Goal: Information Seeking & Learning: Learn about a topic

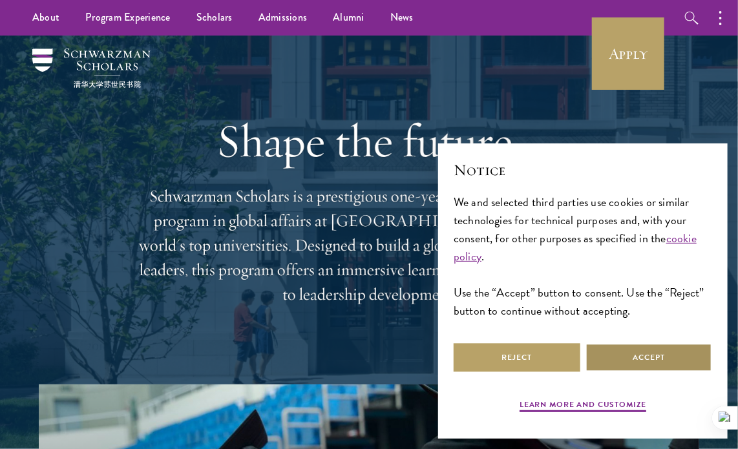
click at [661, 361] on button "Accept" at bounding box center [648, 357] width 127 height 29
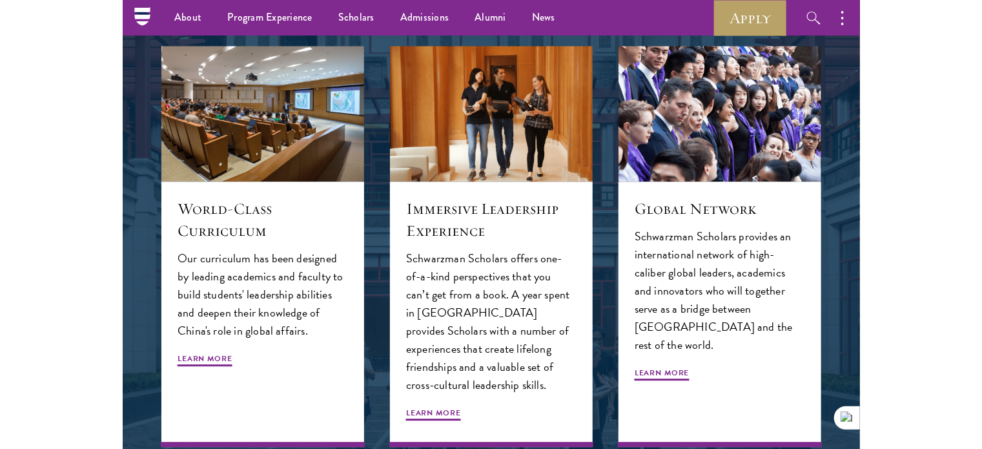
scroll to position [1566, 0]
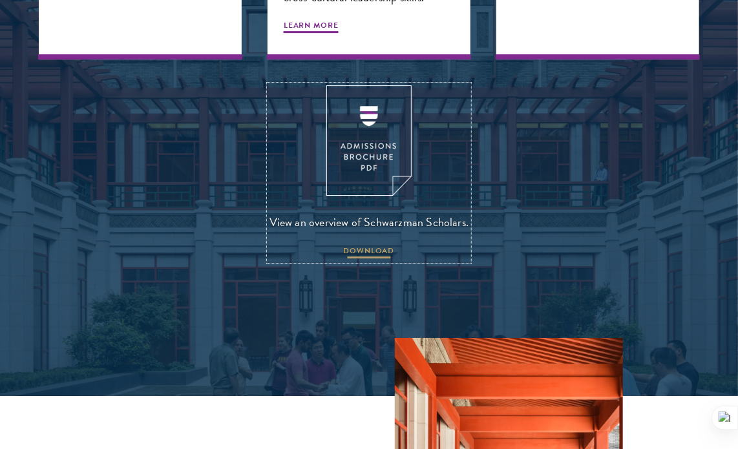
click at [368, 245] on span "DOWNLOAD" at bounding box center [369, 253] width 51 height 16
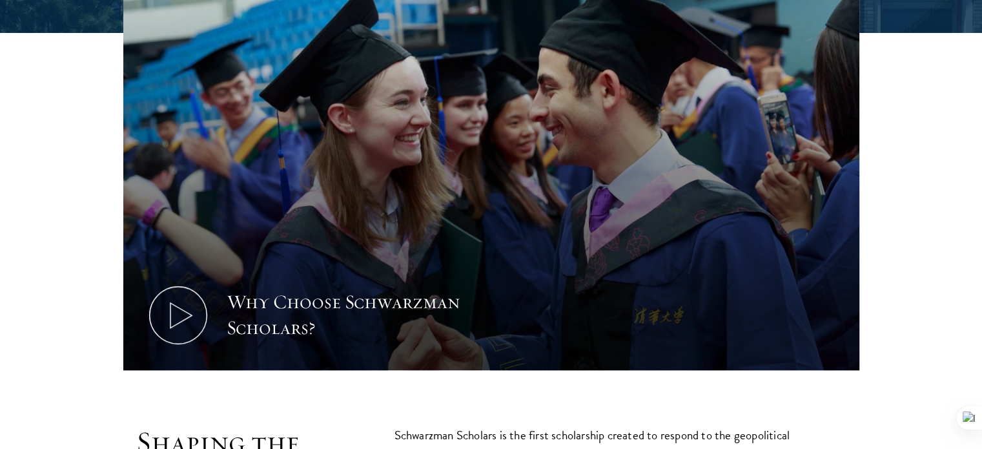
scroll to position [517, 0]
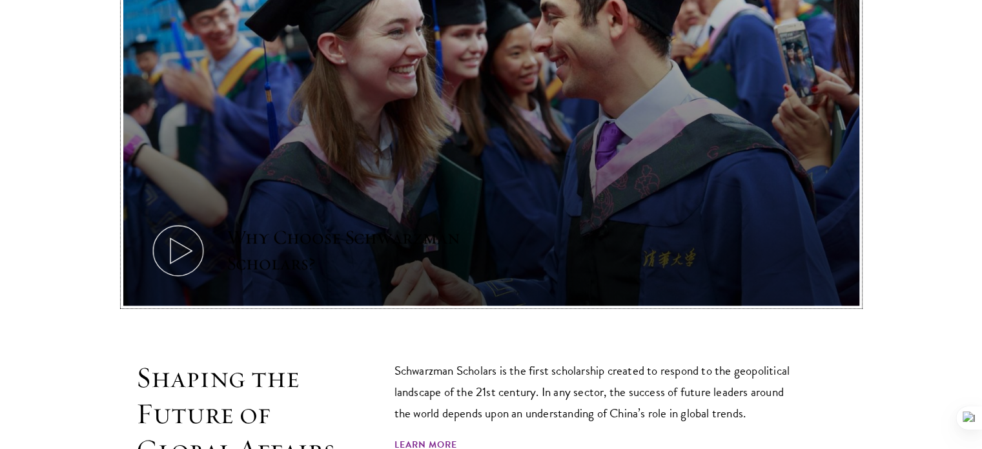
click at [178, 222] on icon at bounding box center [178, 251] width 58 height 58
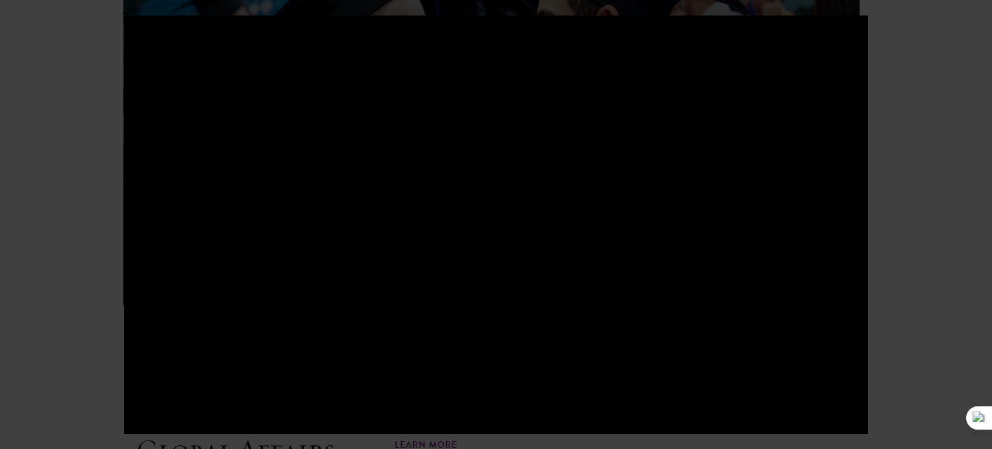
click at [0, 301] on div at bounding box center [496, 224] width 992 height 449
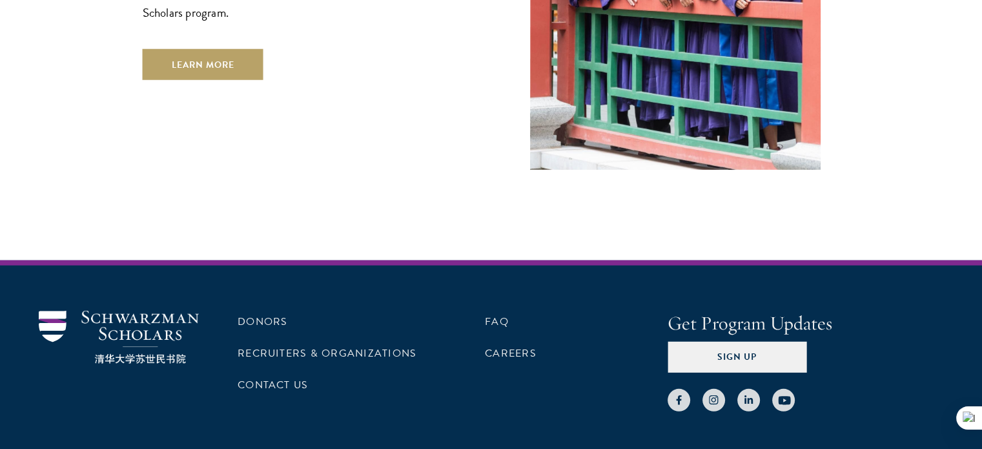
scroll to position [3702, 0]
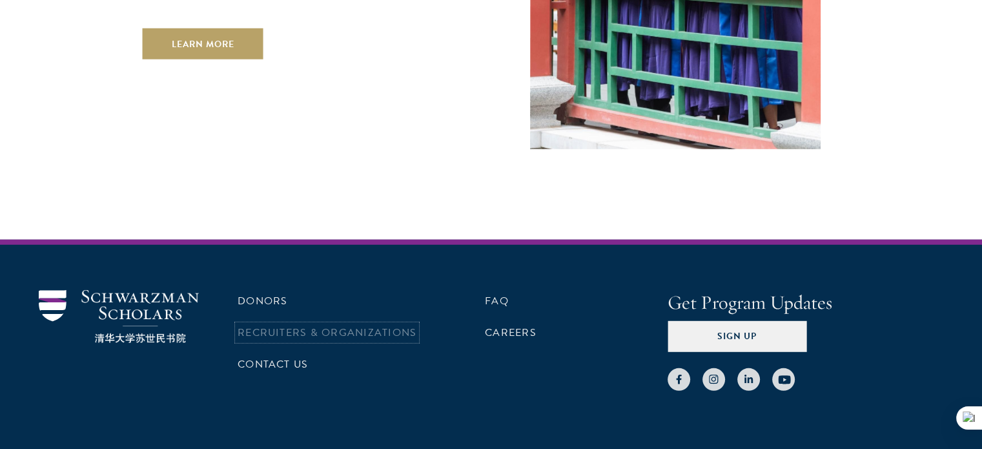
click at [354, 325] on link "Recruiters & Organizations" at bounding box center [327, 333] width 179 height 16
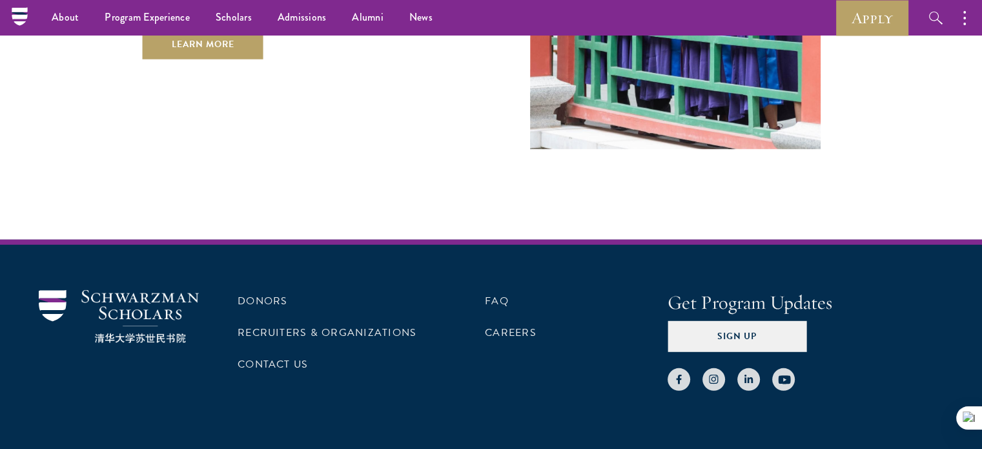
scroll to position [3700, 0]
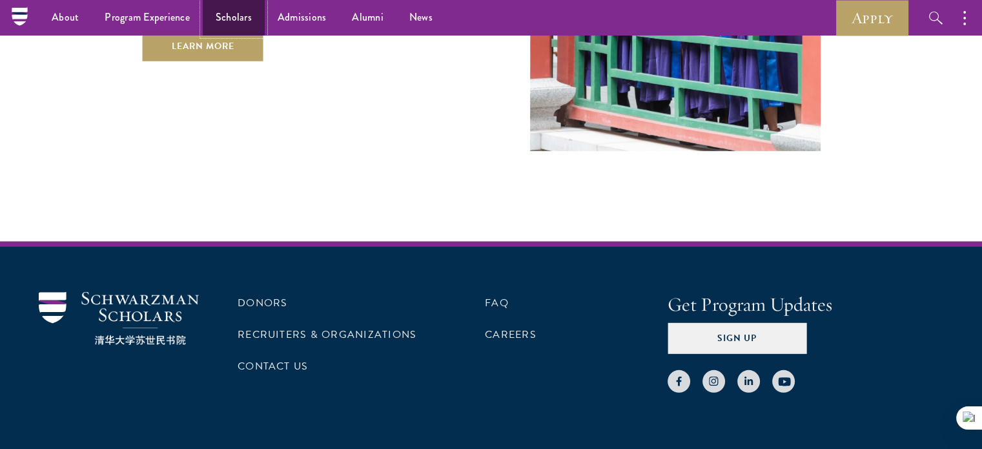
click at [243, 10] on link "Scholars" at bounding box center [234, 18] width 62 height 36
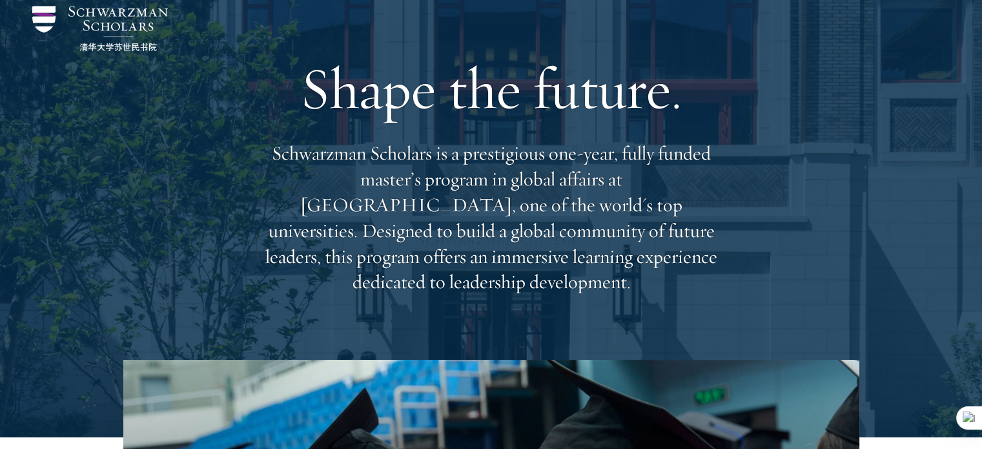
scroll to position [48, 0]
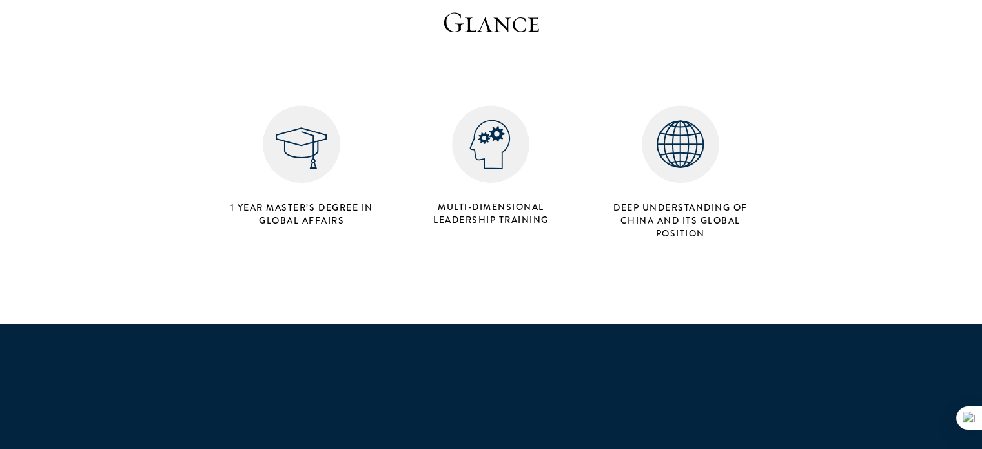
scroll to position [645502, 645501]
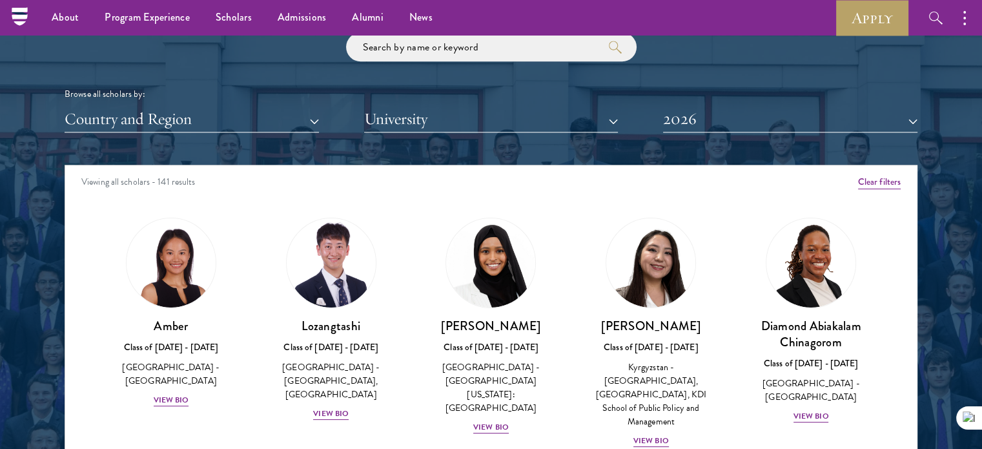
scroll to position [1486, 0]
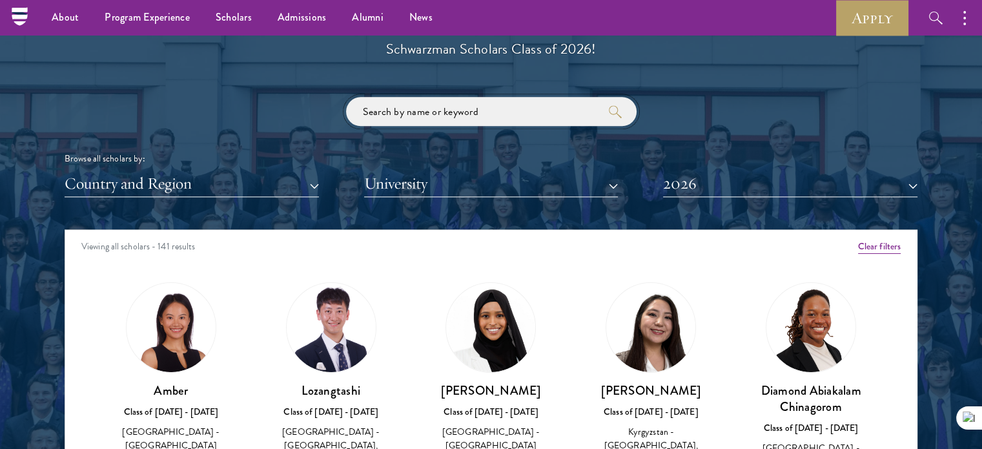
click at [412, 112] on input "search" at bounding box center [491, 111] width 291 height 29
click button "submit" at bounding box center [0, 0] width 0 height 0
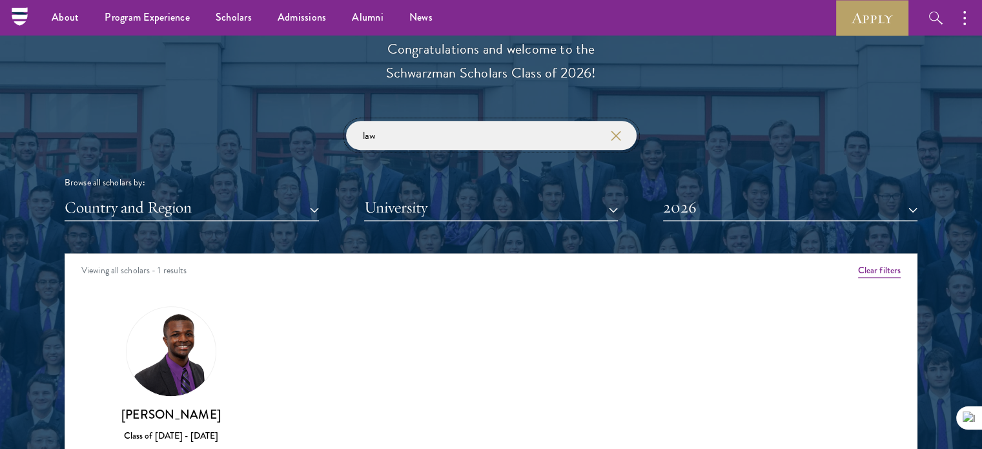
scroll to position [1449, 0]
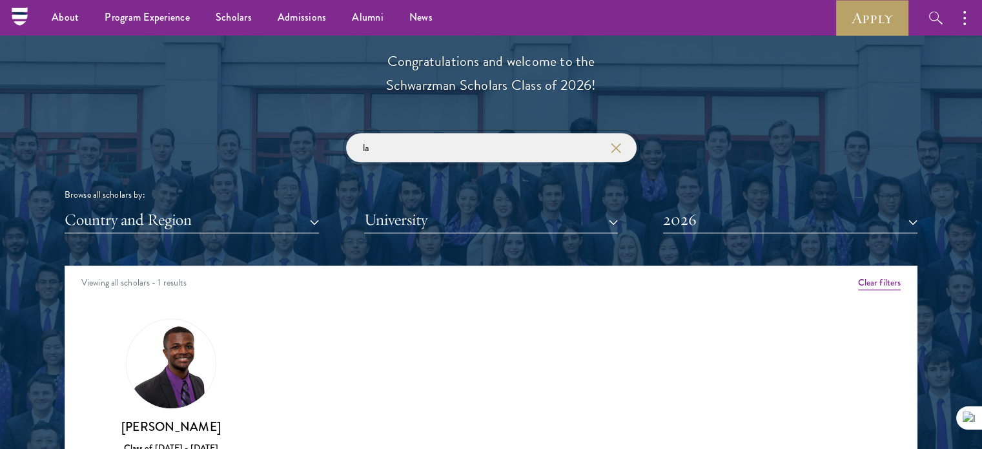
type input "l"
